Goal: Task Accomplishment & Management: Use online tool/utility

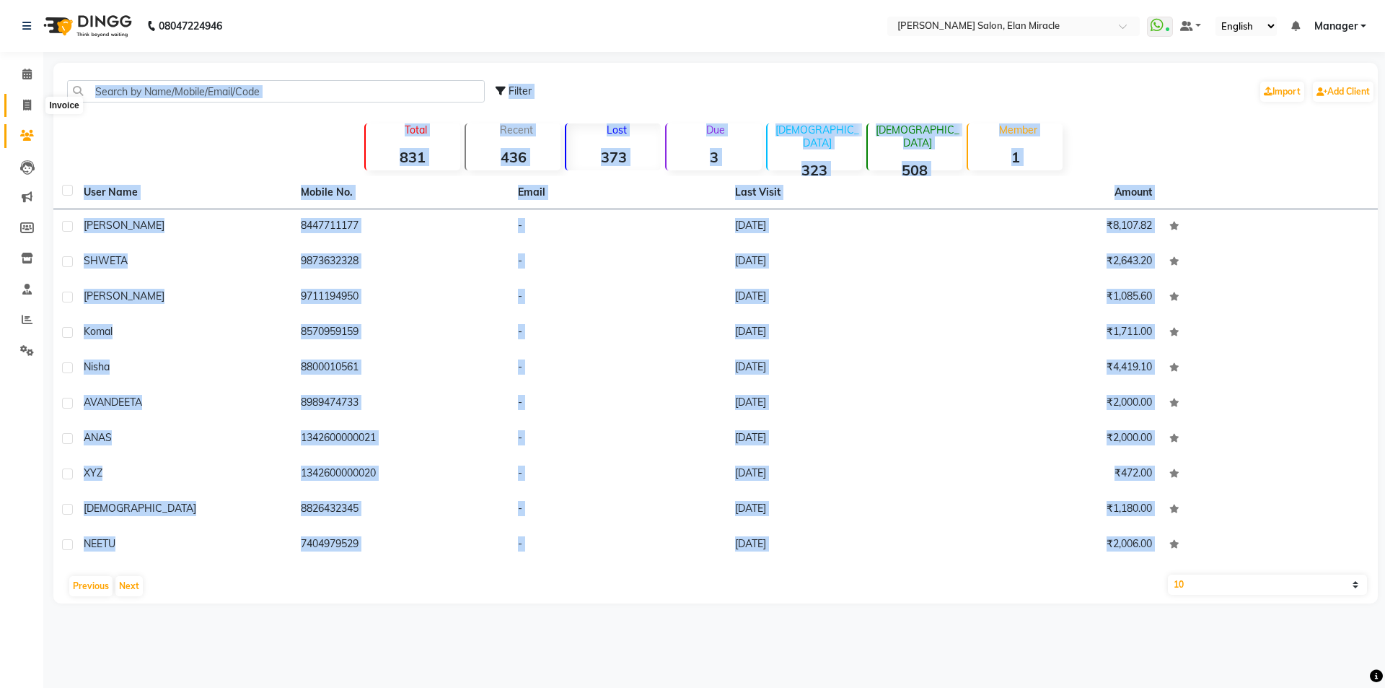
drag, startPoint x: 0, startPoint y: 0, endPoint x: 22, endPoint y: 102, distance: 104.7
click at [22, 102] on span at bounding box center [26, 105] width 25 height 17
select select "service"
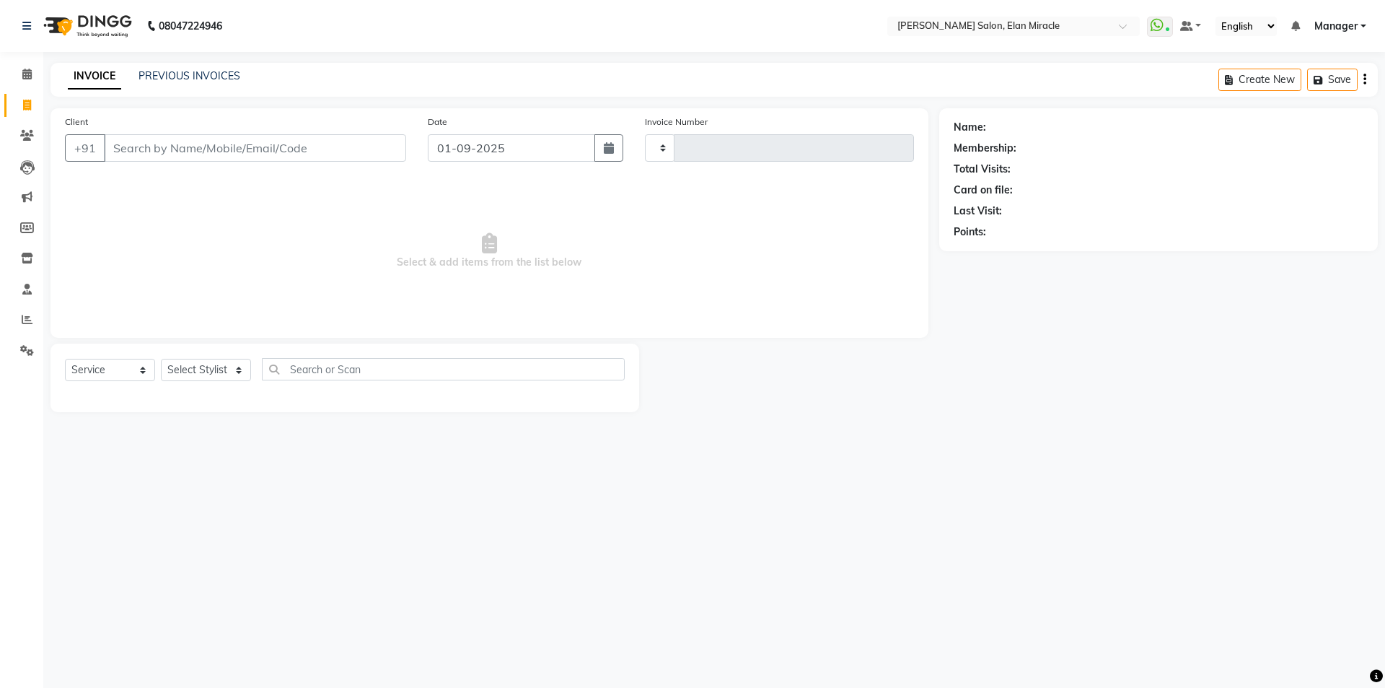
type input "1384"
select select "7738"
click at [204, 73] on link "PREVIOUS INVOICES" at bounding box center [190, 75] width 102 height 13
